Goal: Task Accomplishment & Management: Use online tool/utility

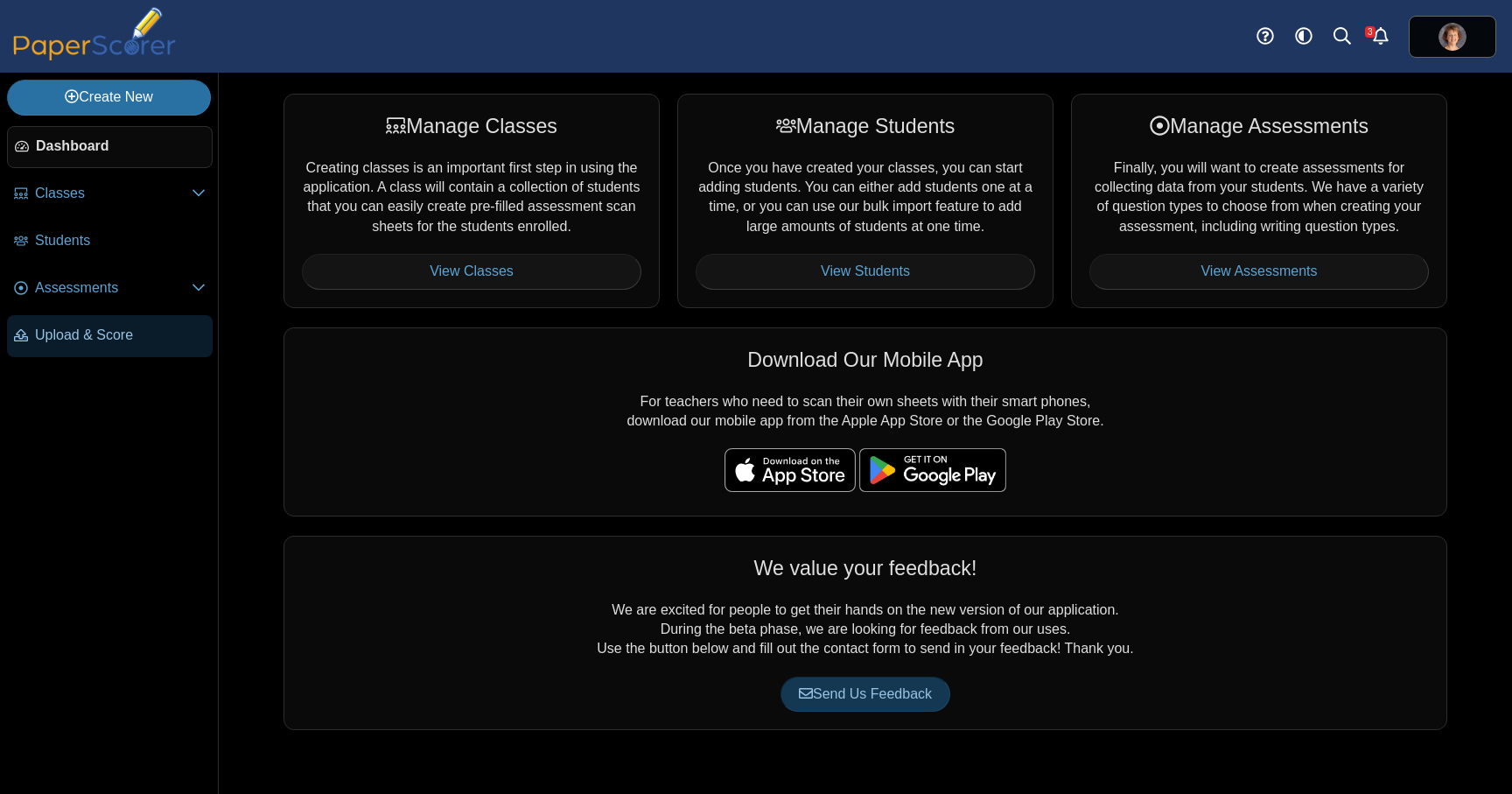
click at [142, 336] on span "Upload & Score" at bounding box center [120, 334] width 170 height 19
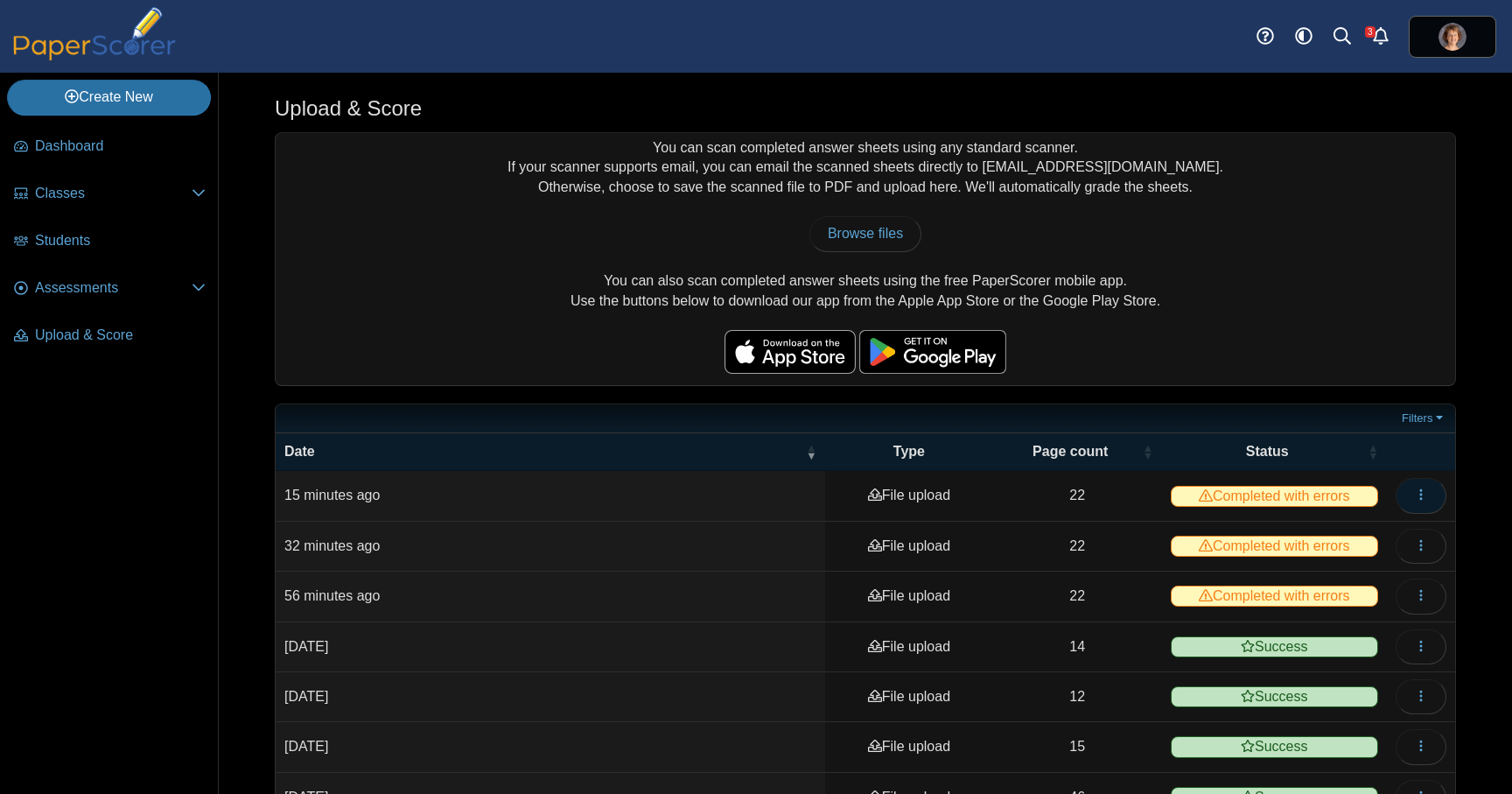
click at [1429, 496] on button "button" at bounding box center [1421, 496] width 51 height 35
click at [1367, 532] on link "View scanned pages" at bounding box center [1342, 535] width 210 height 27
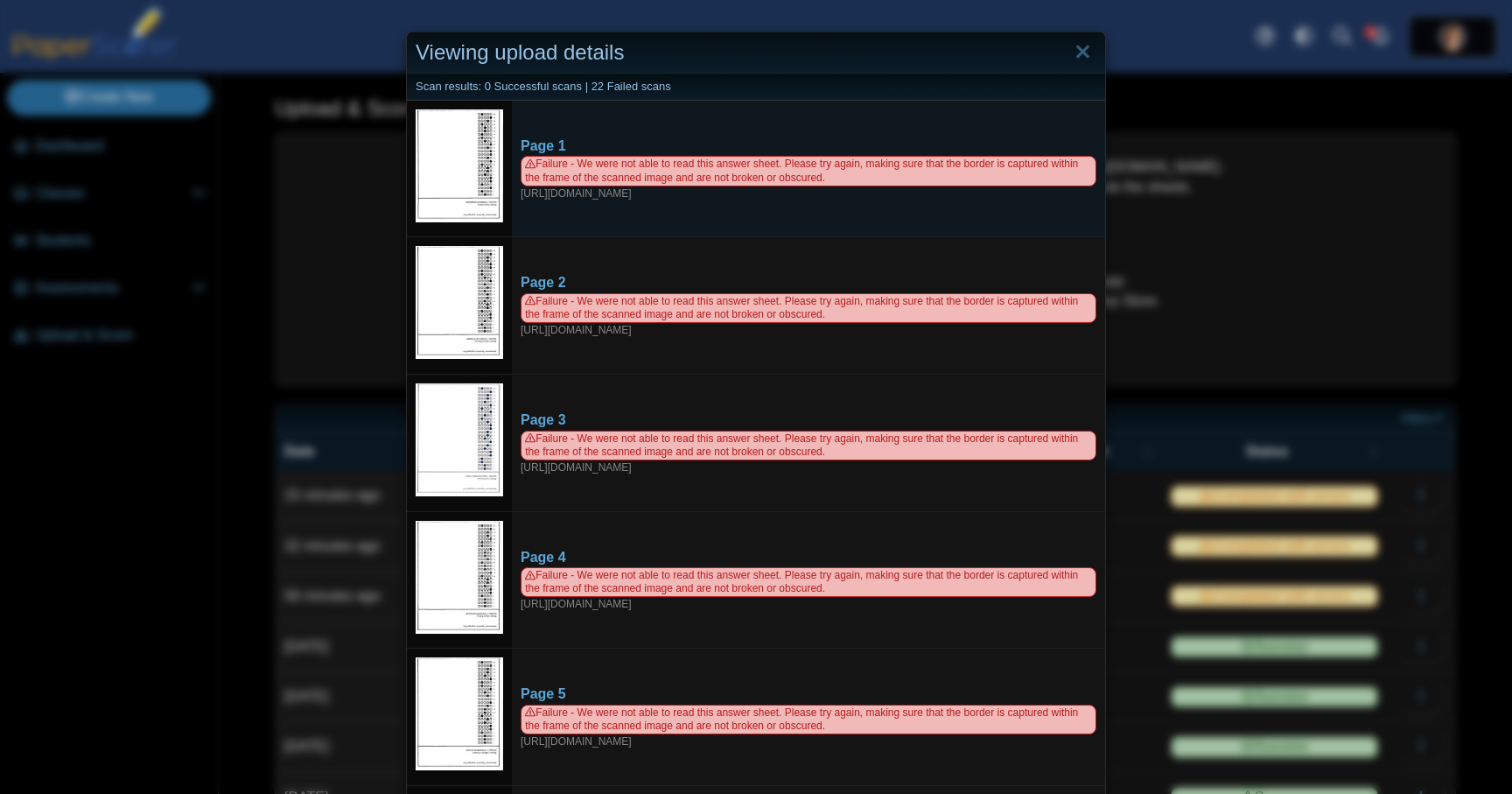
click at [462, 181] on img at bounding box center [459, 166] width 87 height 113
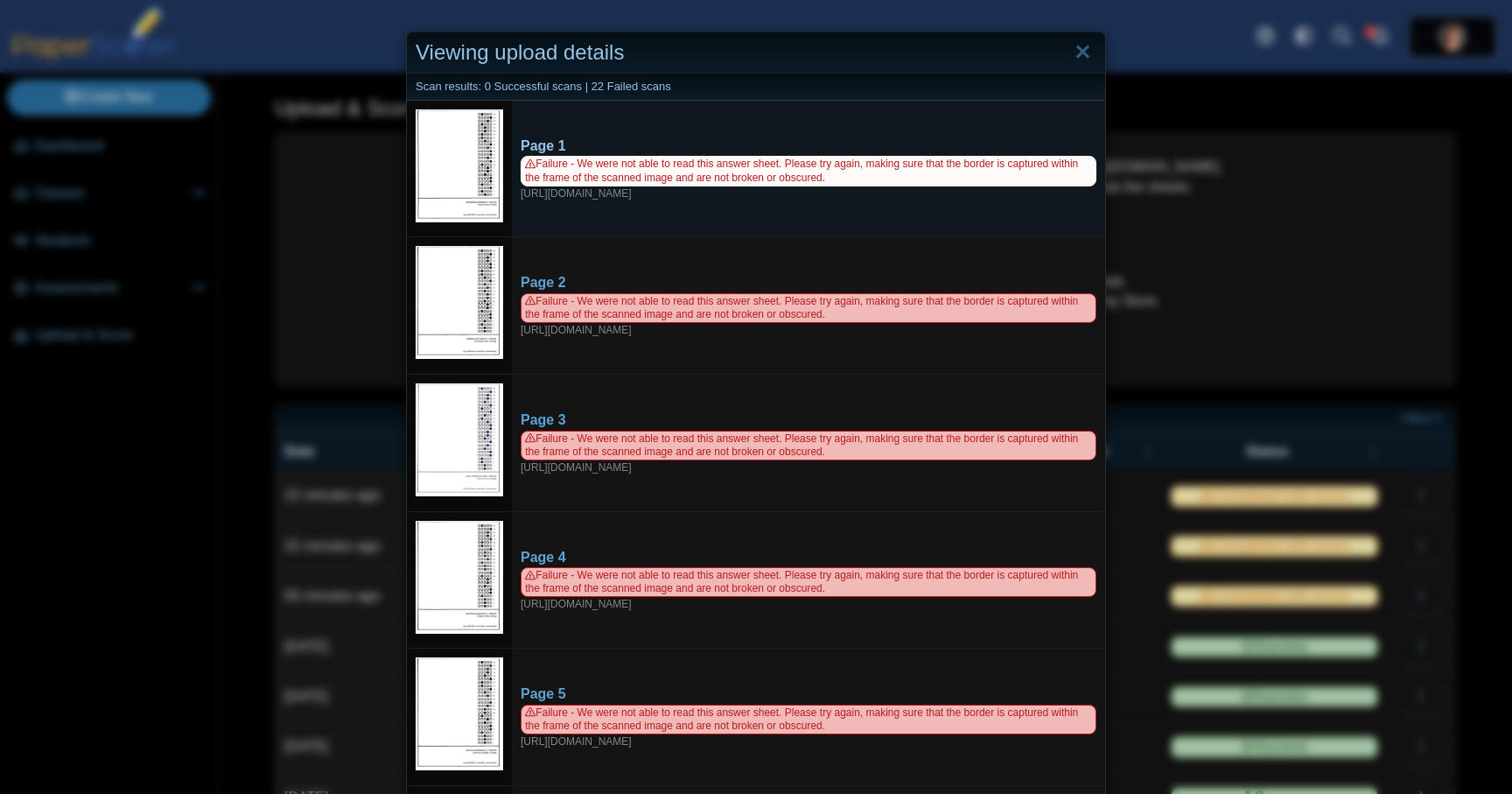
click at [550, 137] on div "Page 1" at bounding box center [808, 146] width 576 height 19
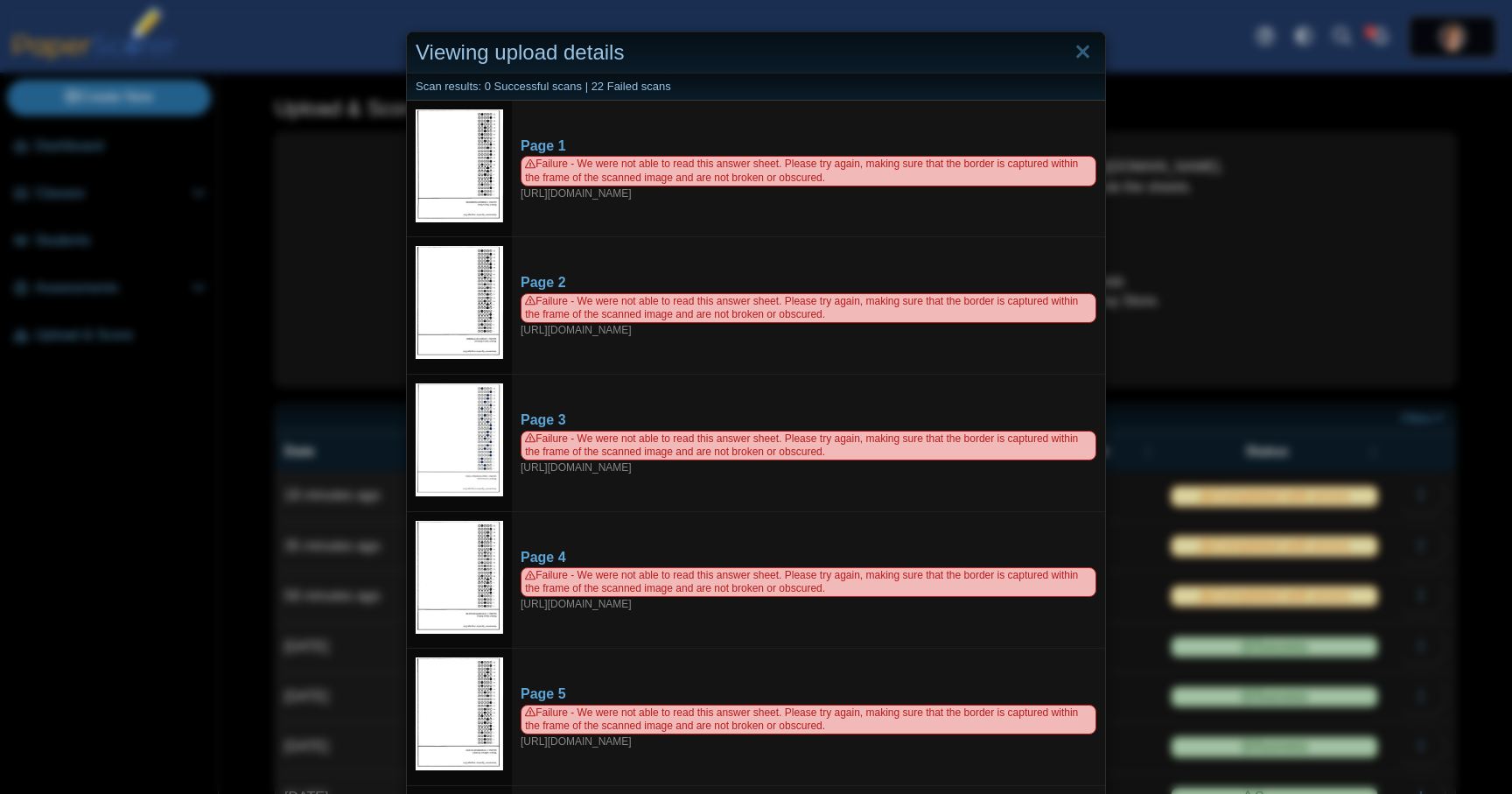
click at [293, 284] on div "Viewing upload details Scan results: 0 Successful scans | 22 Failed scans Page …" at bounding box center [756, 397] width 1512 height 794
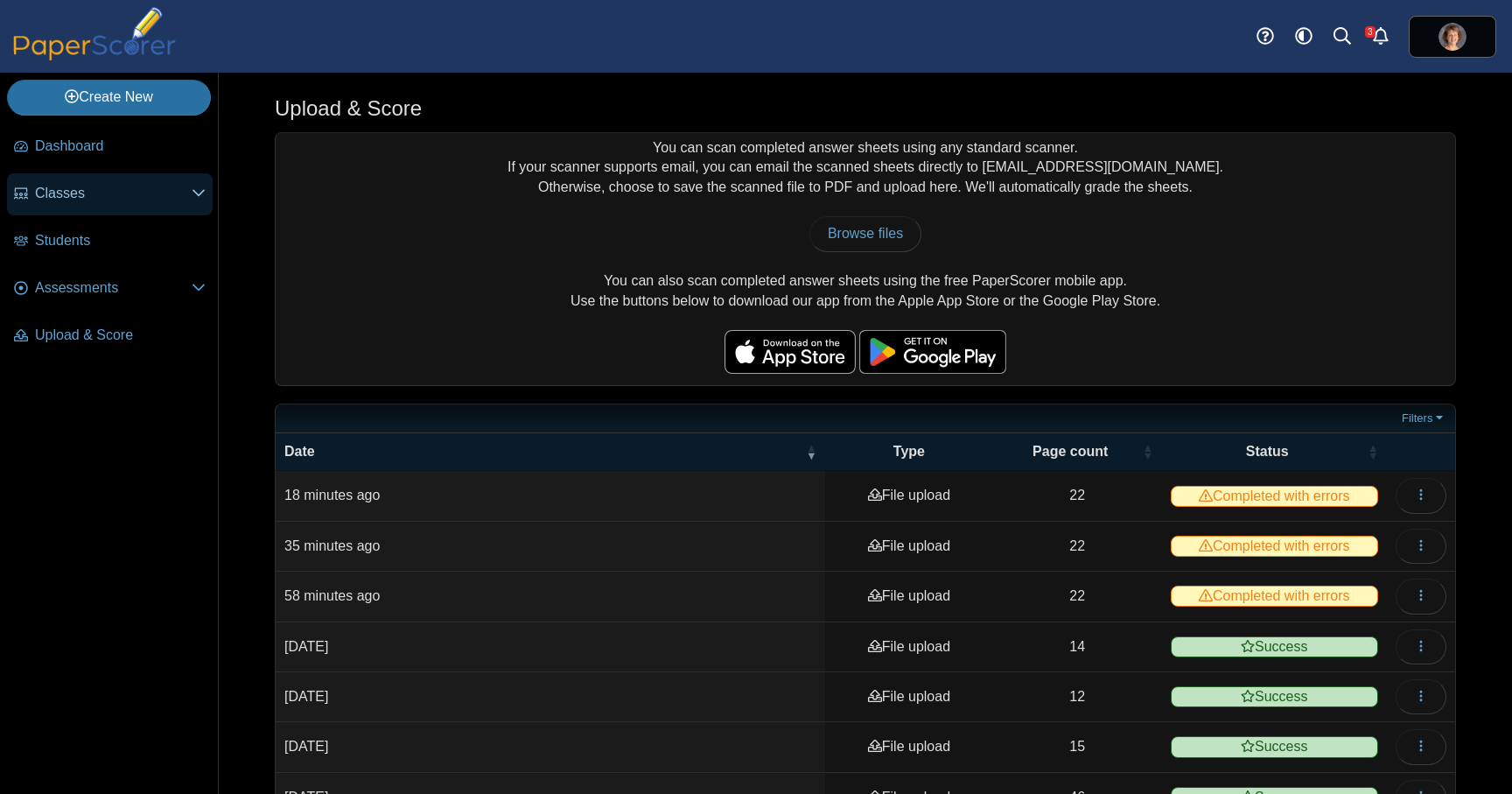
click at [87, 204] on link "Classes" at bounding box center [110, 194] width 205 height 42
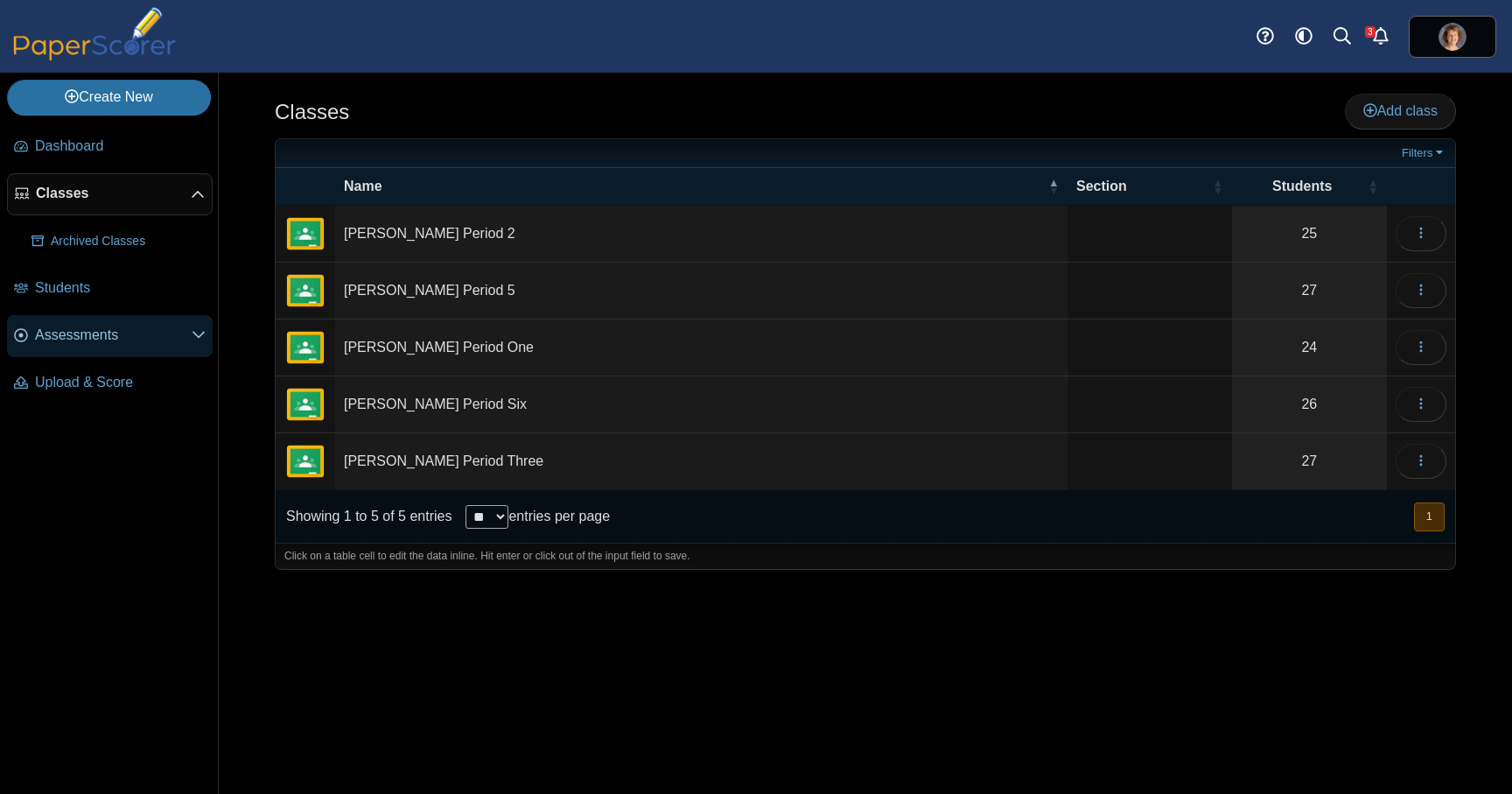
click at [111, 333] on span "Assessments" at bounding box center [113, 334] width 157 height 19
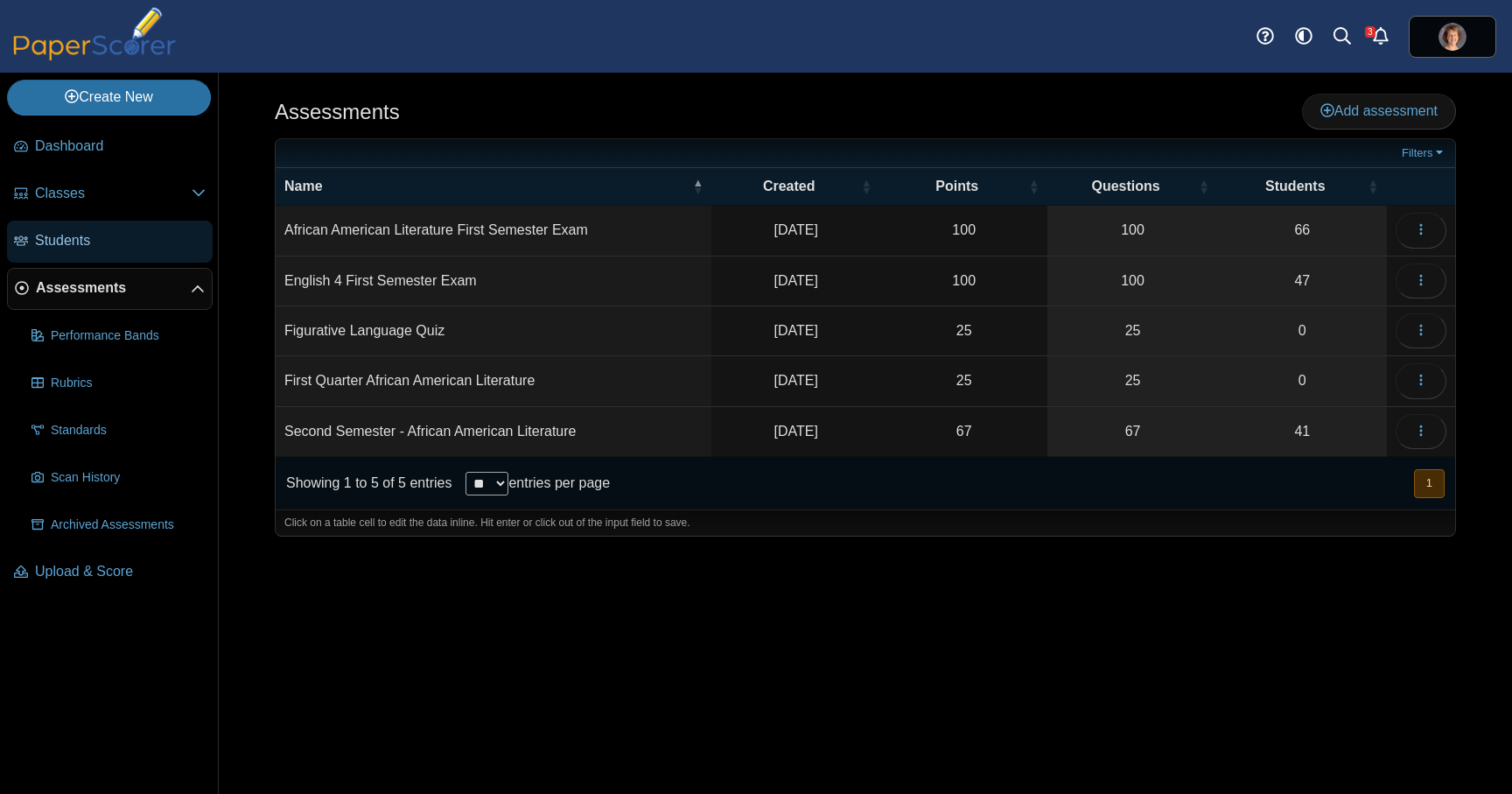
click at [130, 247] on span "Students" at bounding box center [120, 240] width 170 height 19
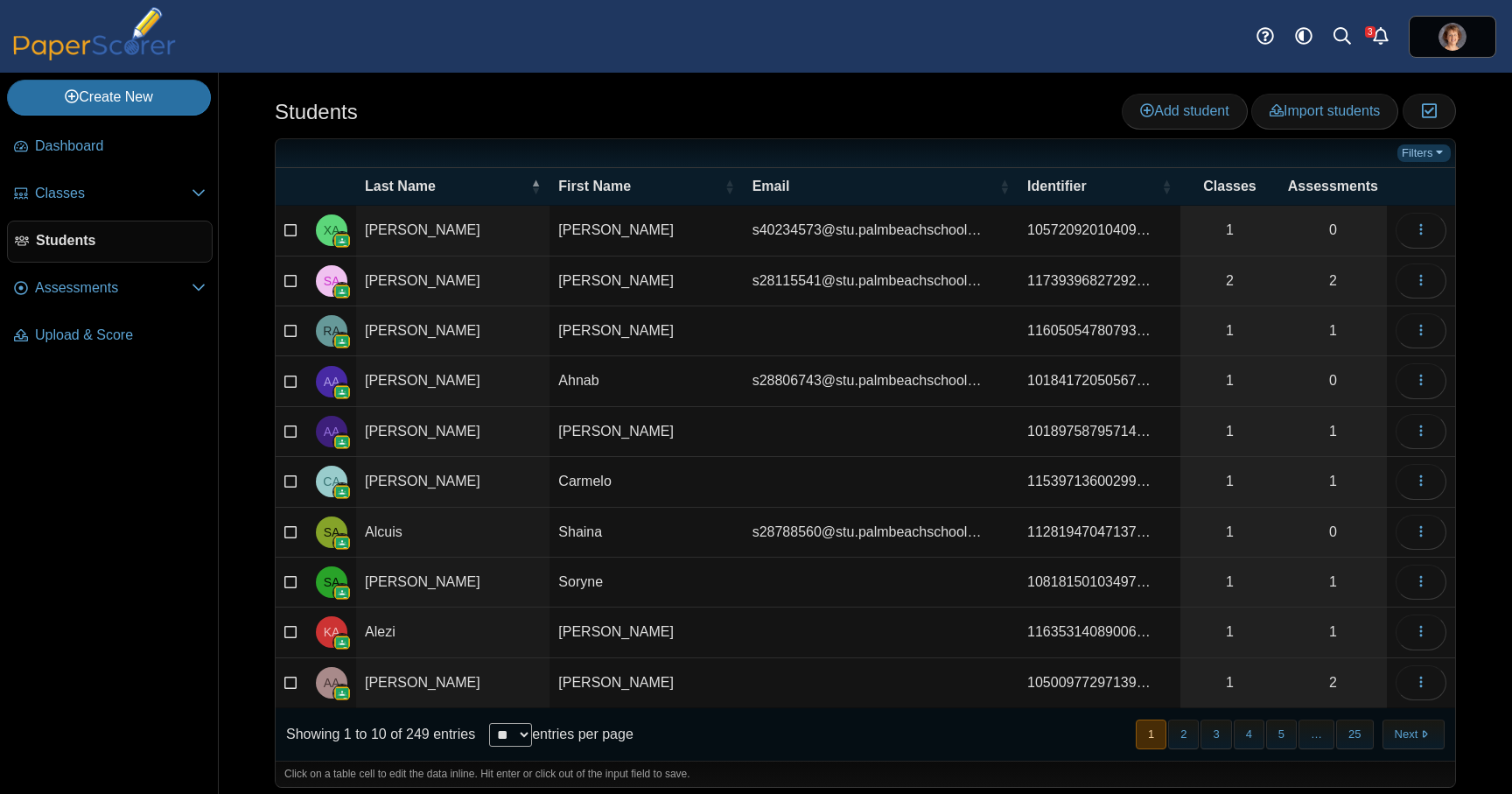
click at [1429, 151] on link "Filters" at bounding box center [1424, 153] width 53 height 18
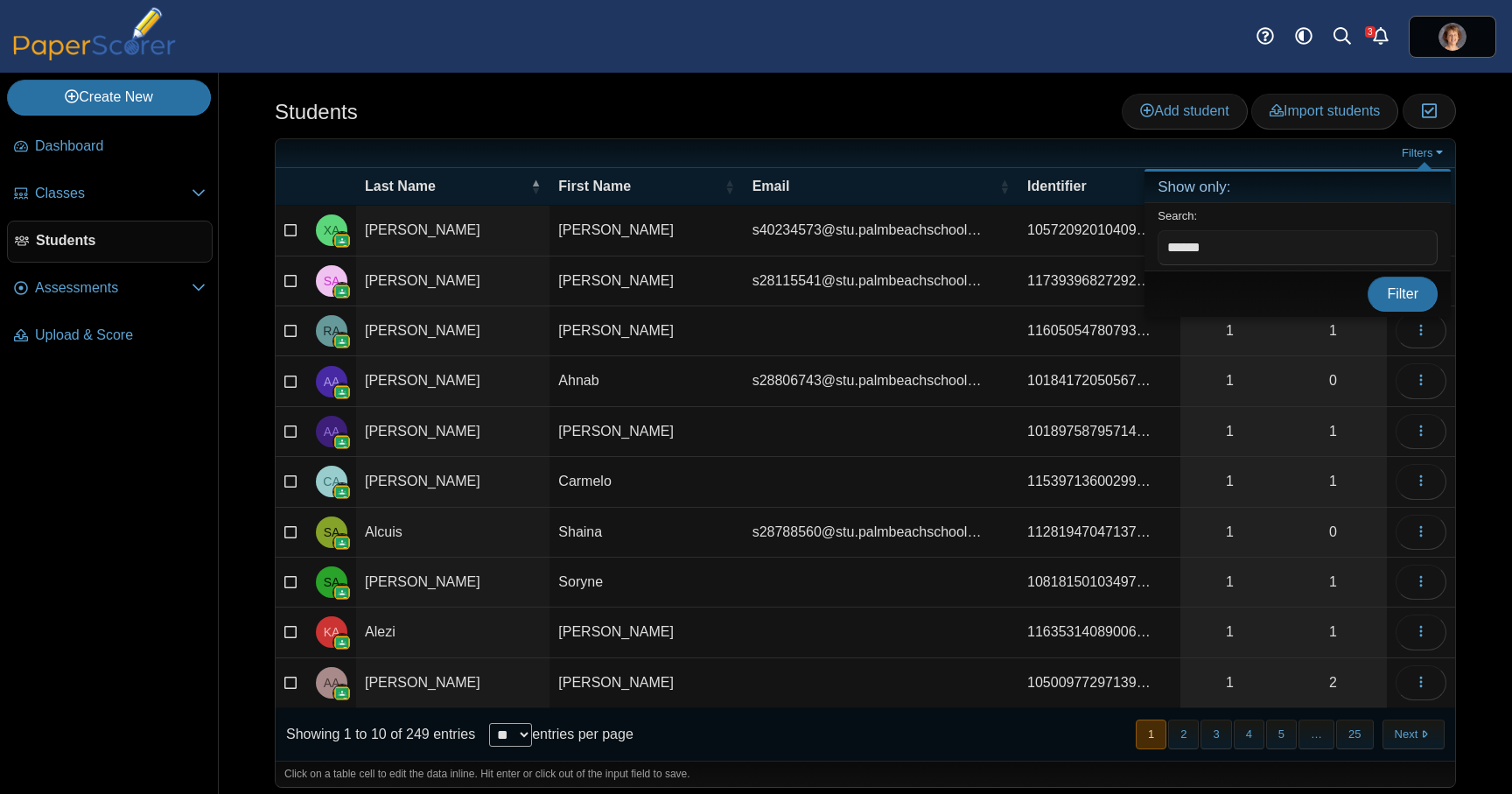
type input "******"
click at [1367, 276] on button "Filter" at bounding box center [1402, 294] width 70 height 35
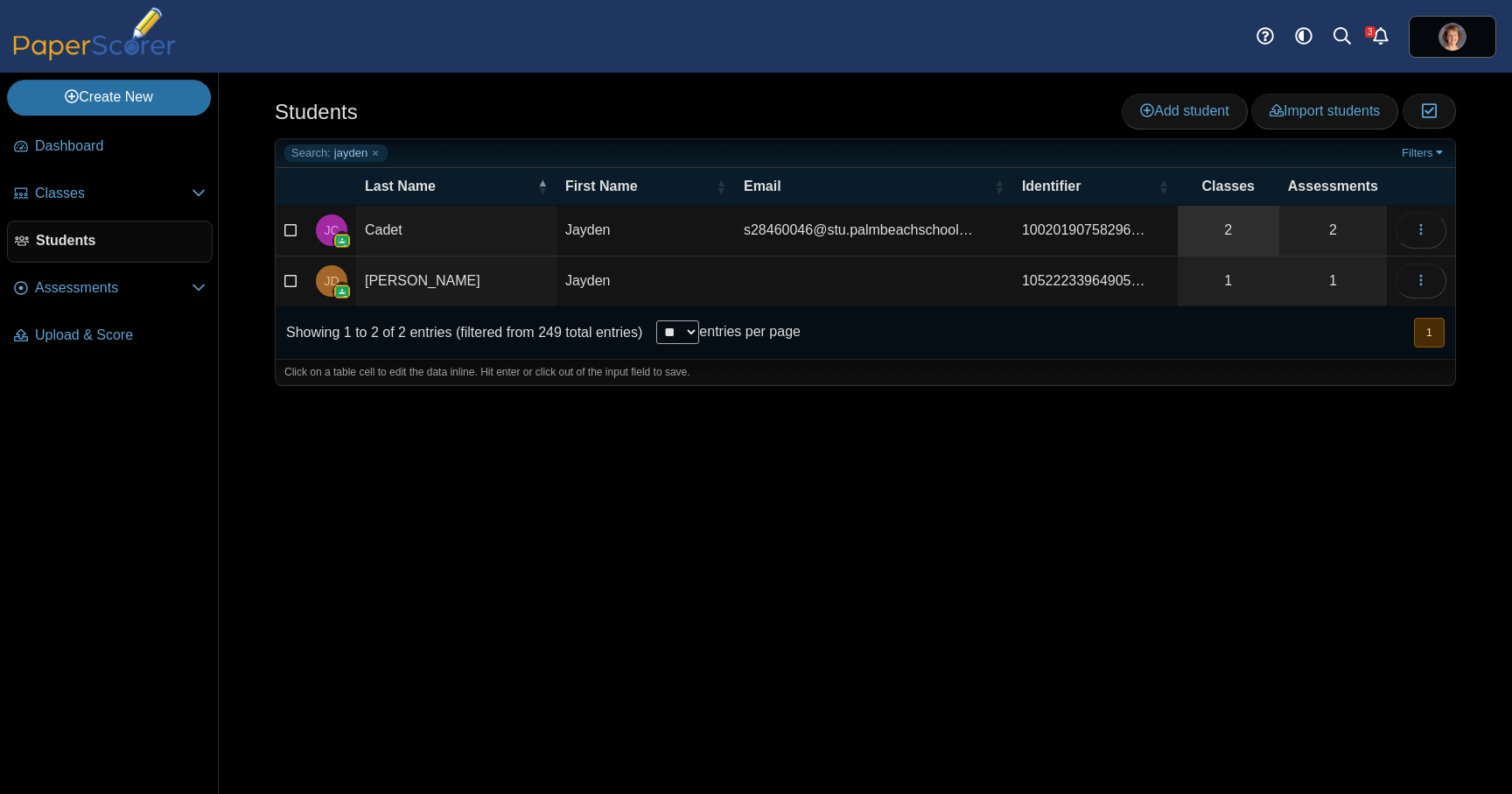
click at [1227, 230] on link "2" at bounding box center [1228, 229] width 101 height 49
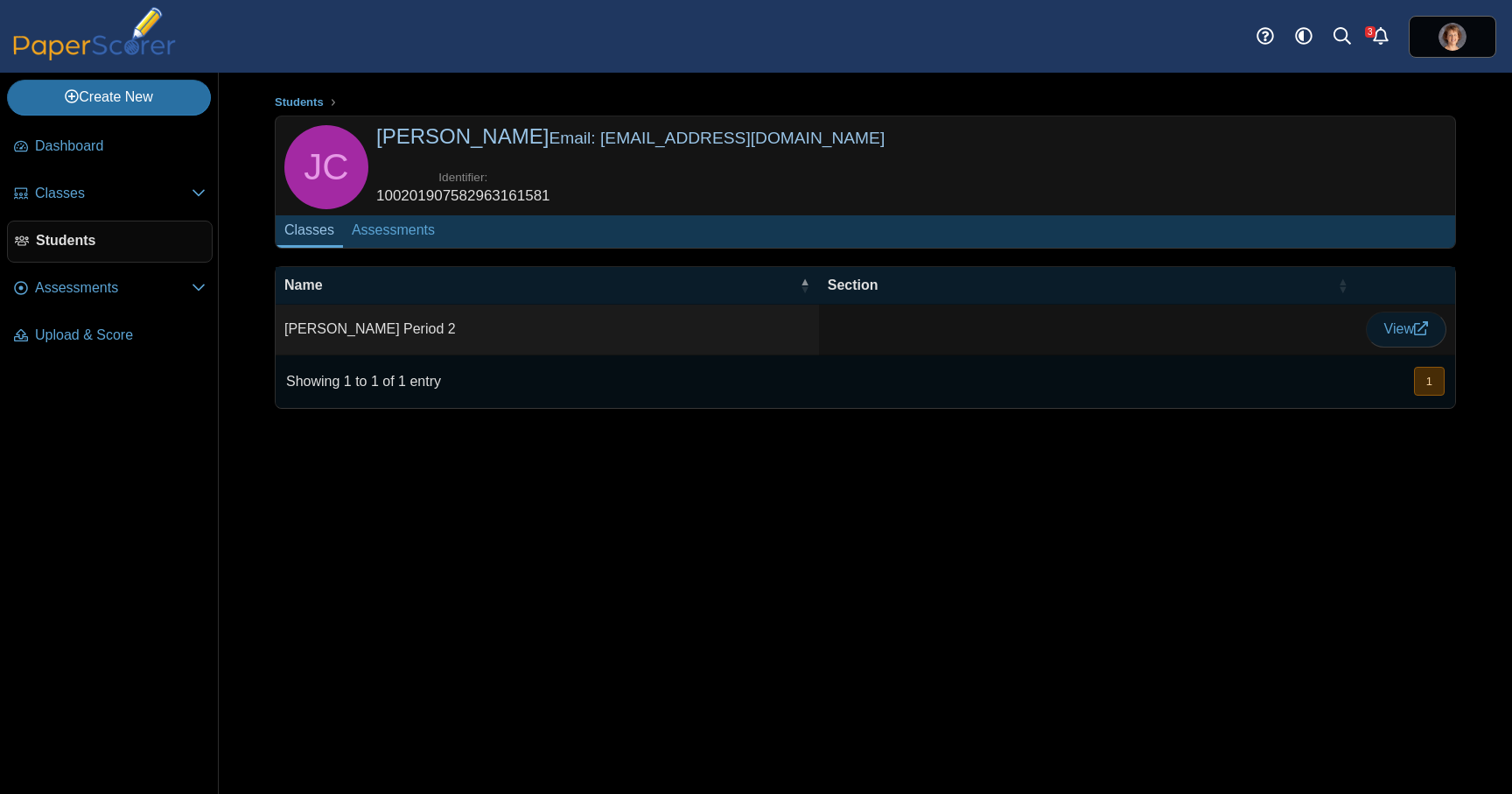
click at [1409, 333] on span "View" at bounding box center [1406, 329] width 44 height 15
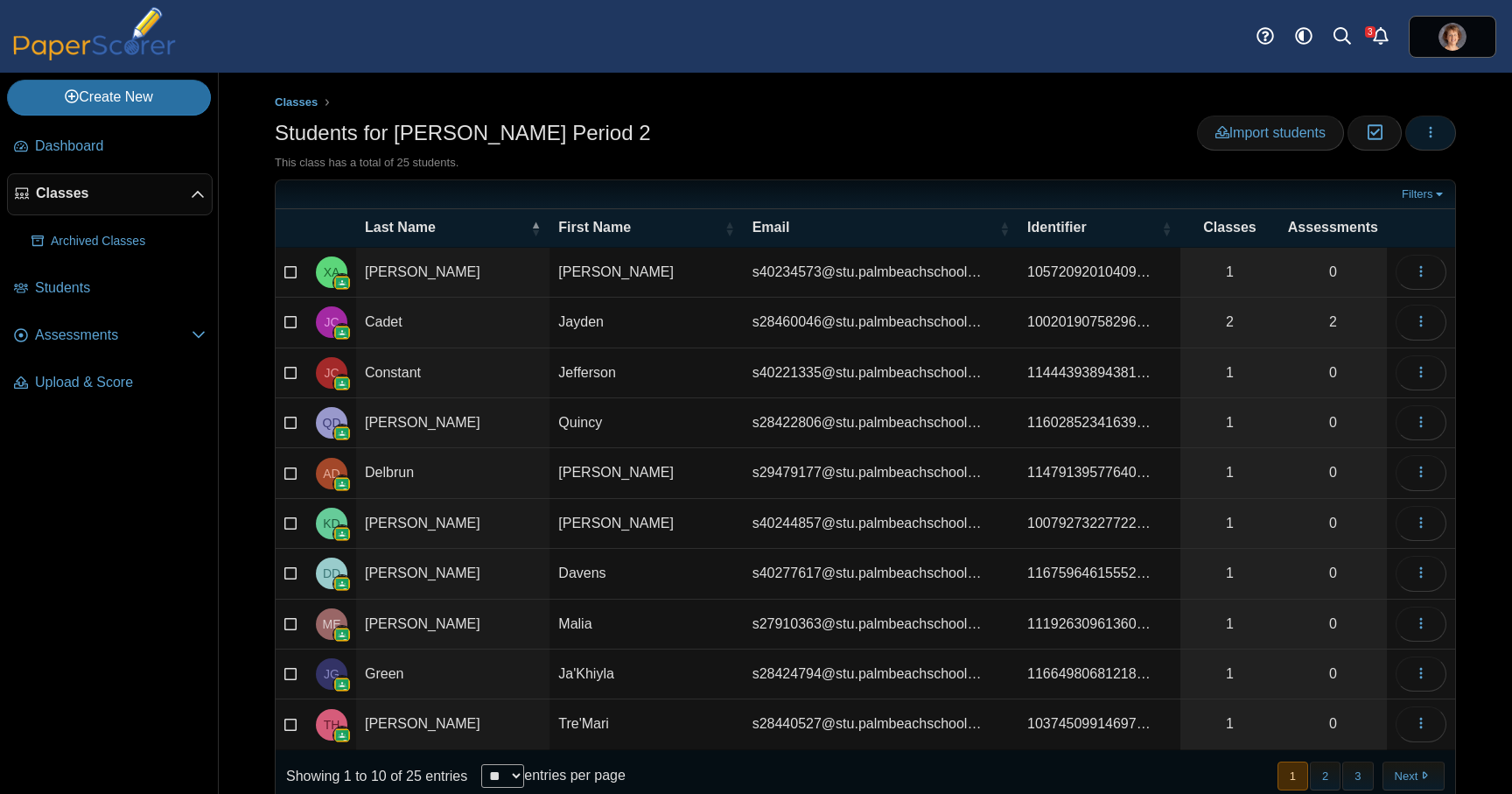
click at [1443, 133] on button "button" at bounding box center [1430, 133] width 51 height 35
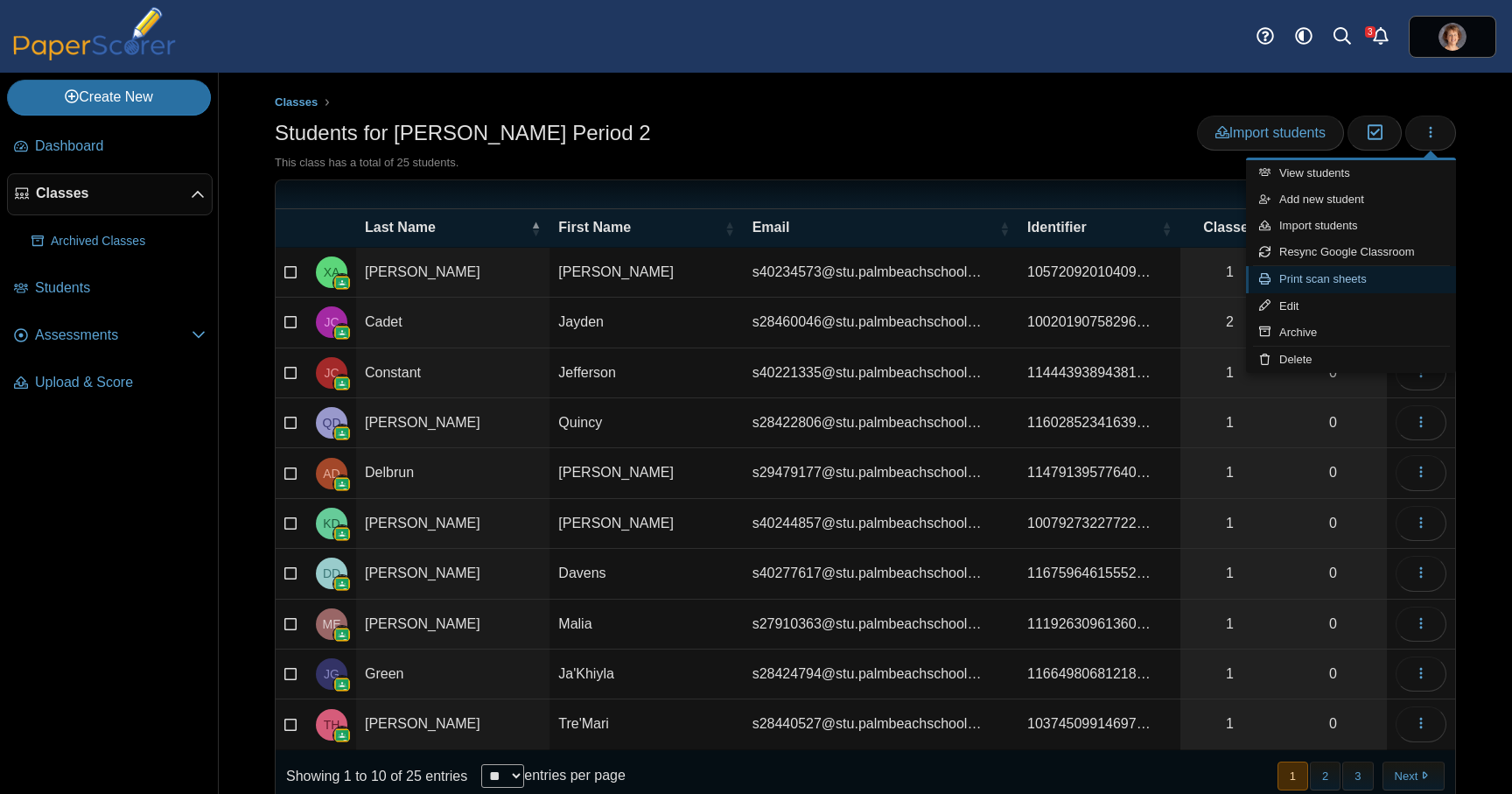
click at [1357, 283] on link "Print scan sheets" at bounding box center [1351, 279] width 210 height 27
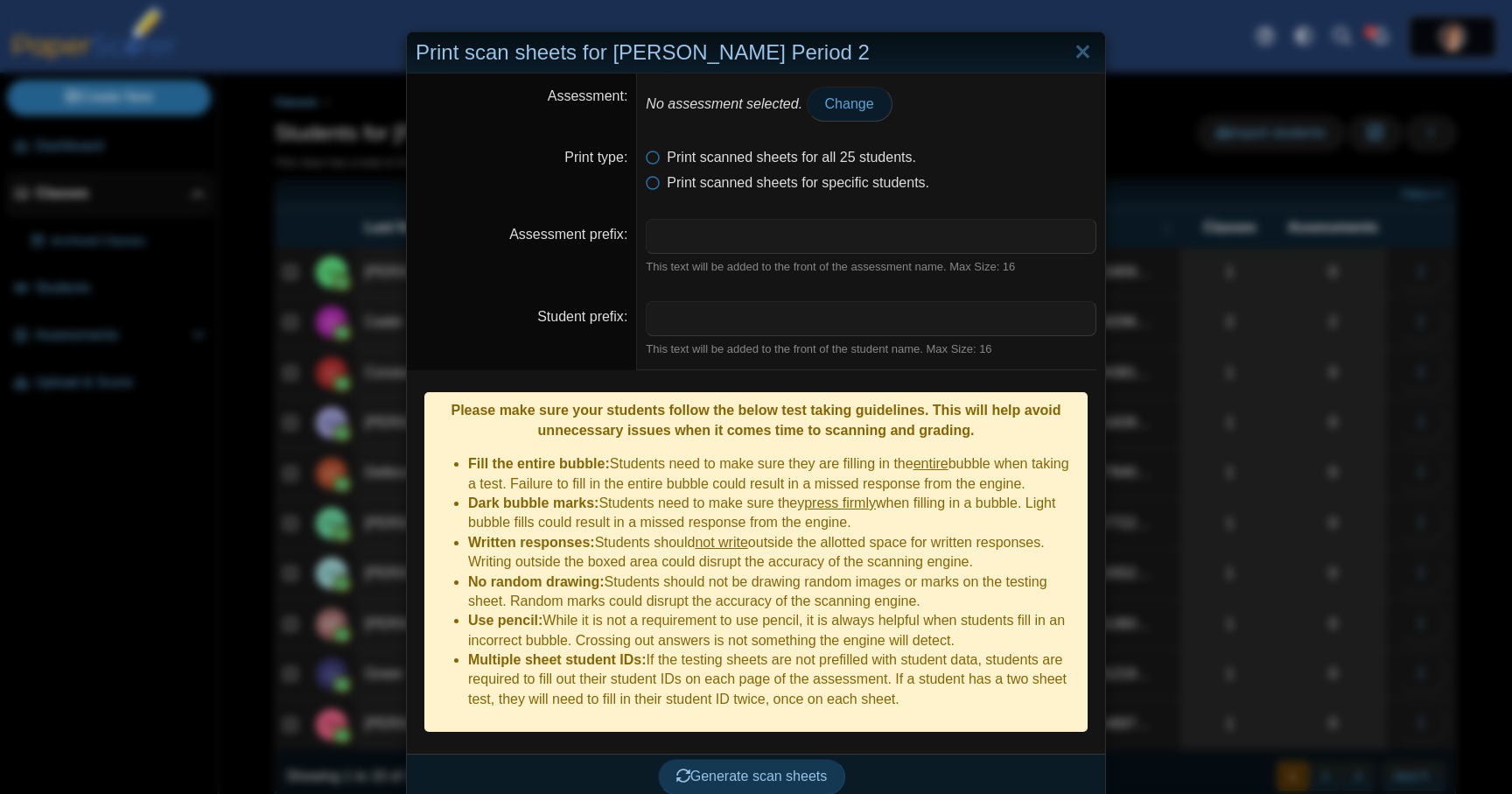
click at [840, 112] on link "Change" at bounding box center [849, 104] width 86 height 35
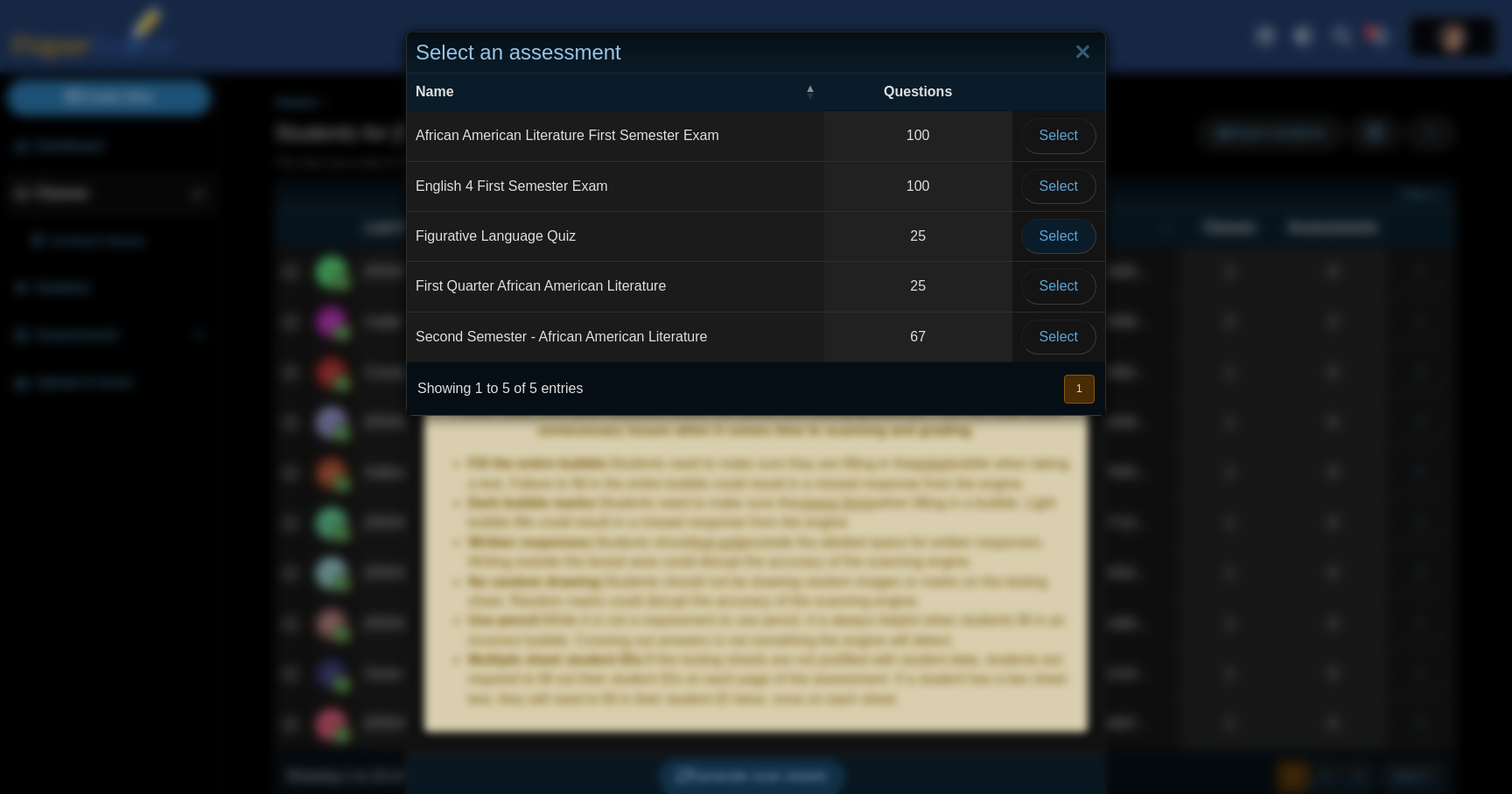
click at [1064, 237] on span "Select" at bounding box center [1059, 236] width 39 height 15
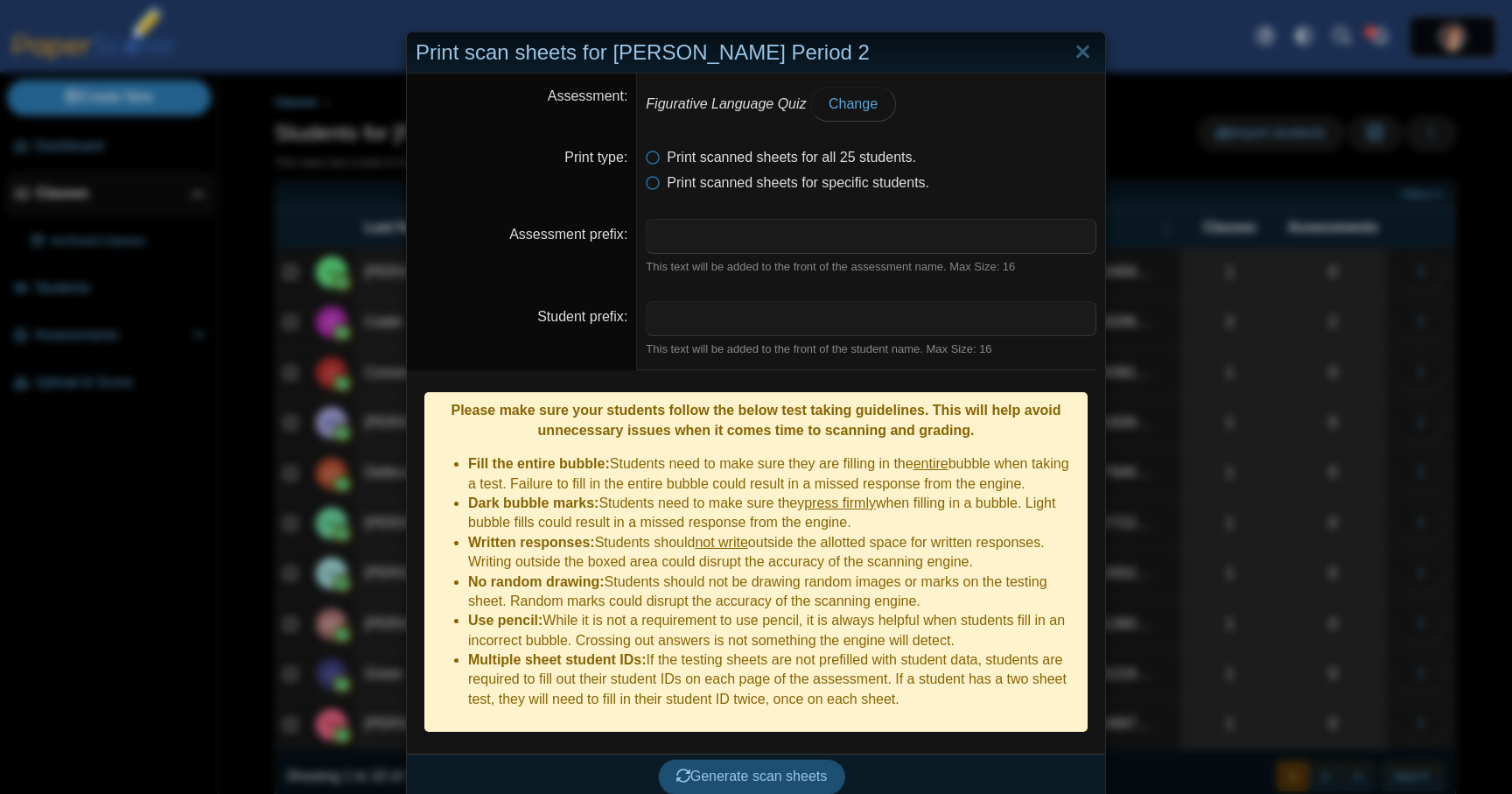
click at [773, 768] on span "Generate scan sheets" at bounding box center [752, 776] width 151 height 15
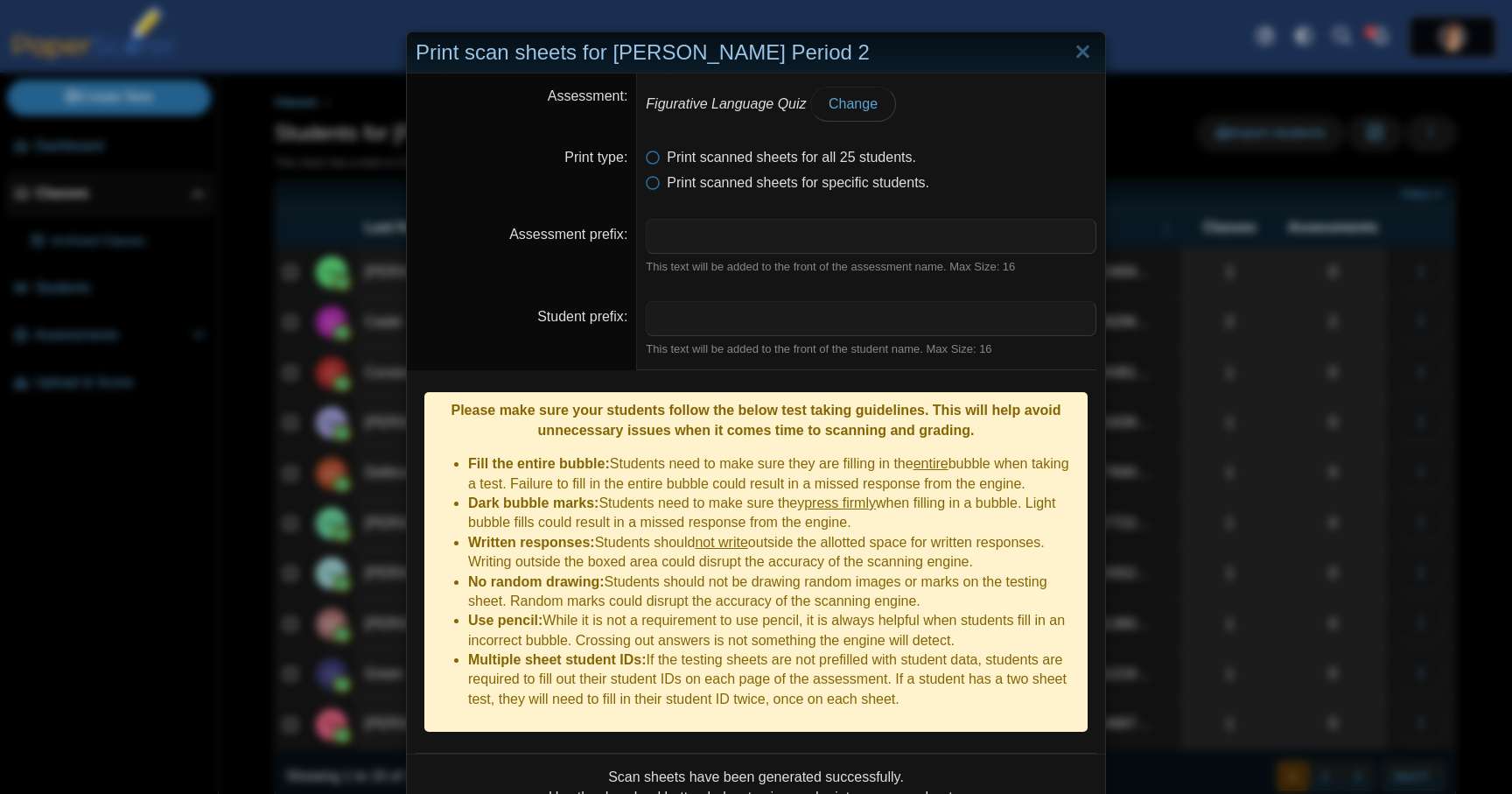
scroll to position [93, 0]
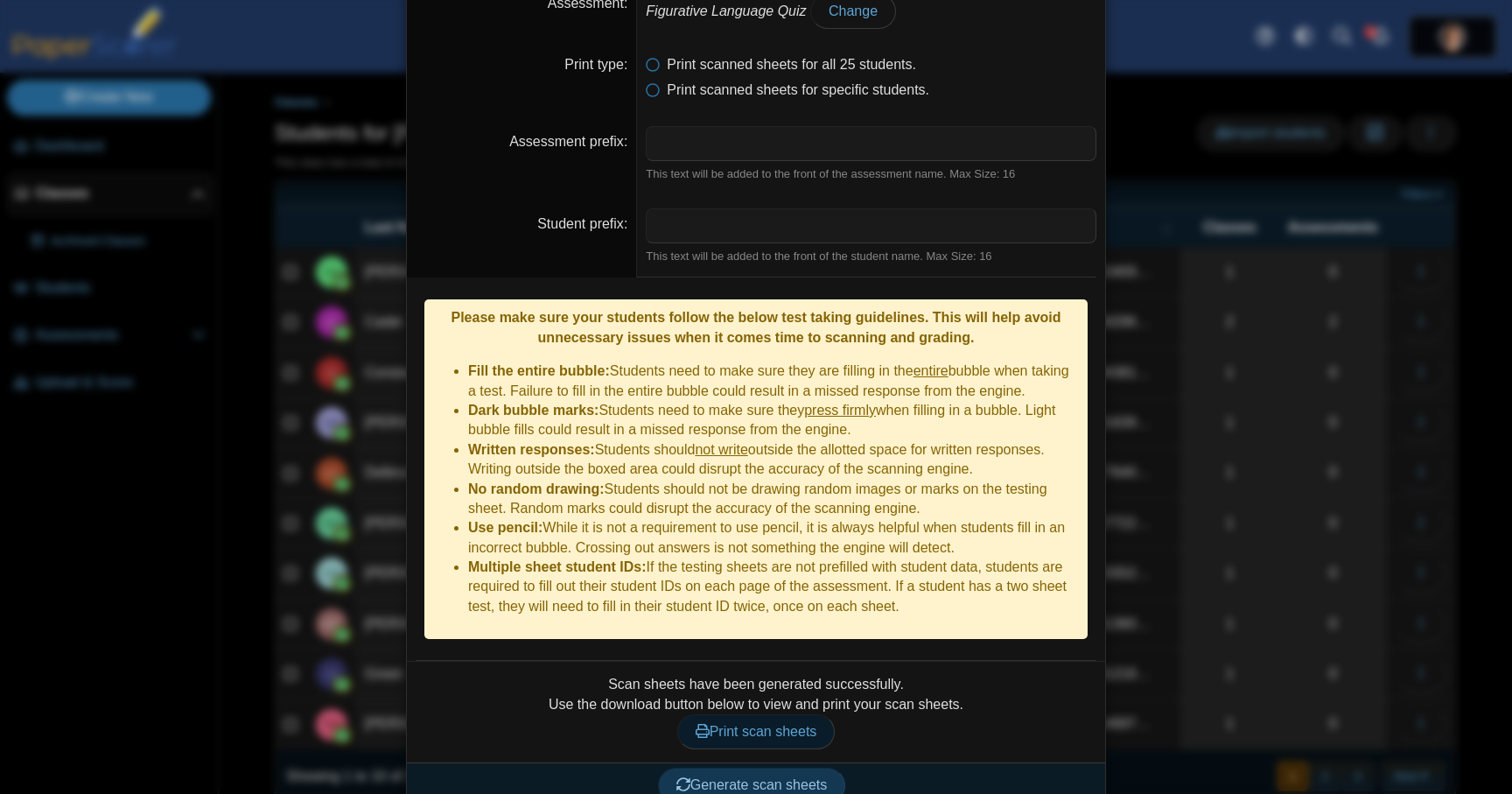
click at [772, 724] on span "Print scan sheets" at bounding box center [756, 731] width 122 height 15
